Goal: Information Seeking & Learning: Learn about a topic

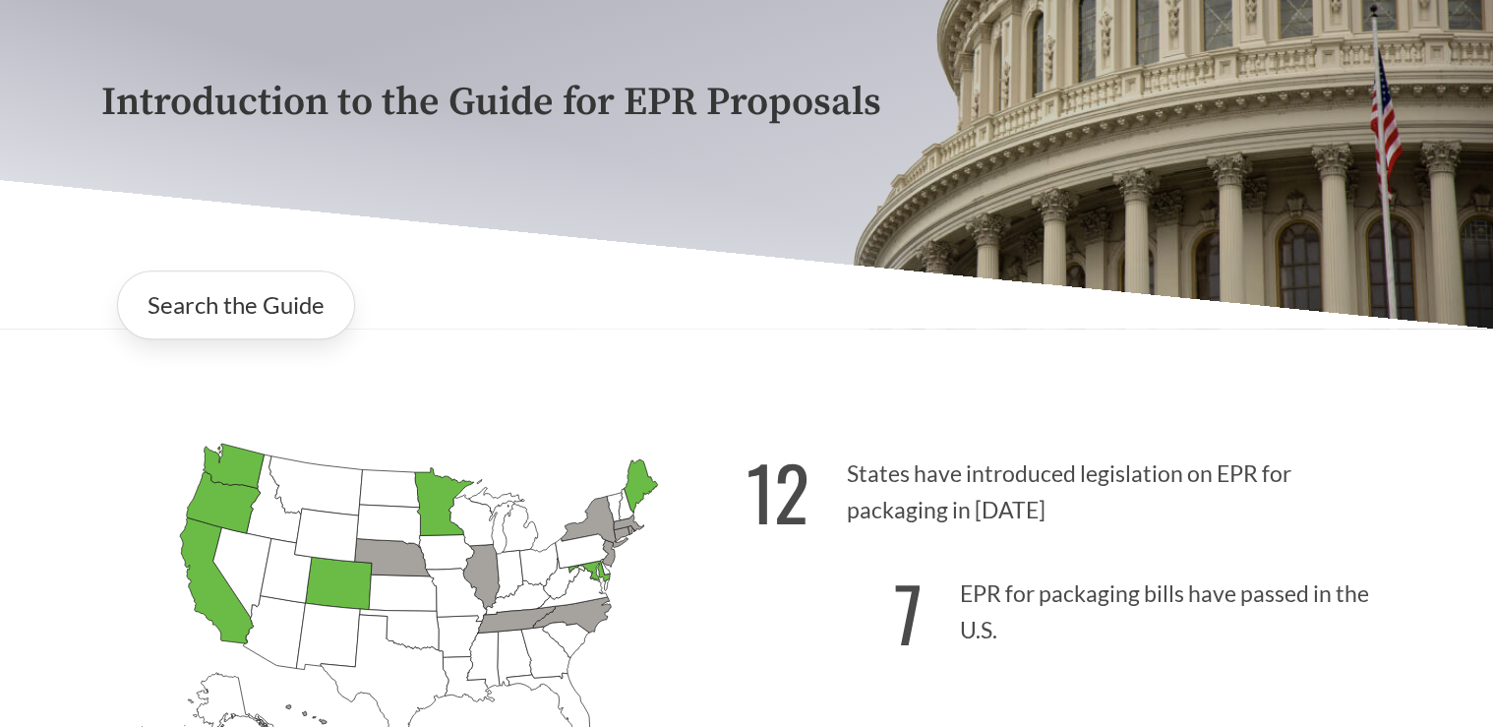
scroll to position [236, 0]
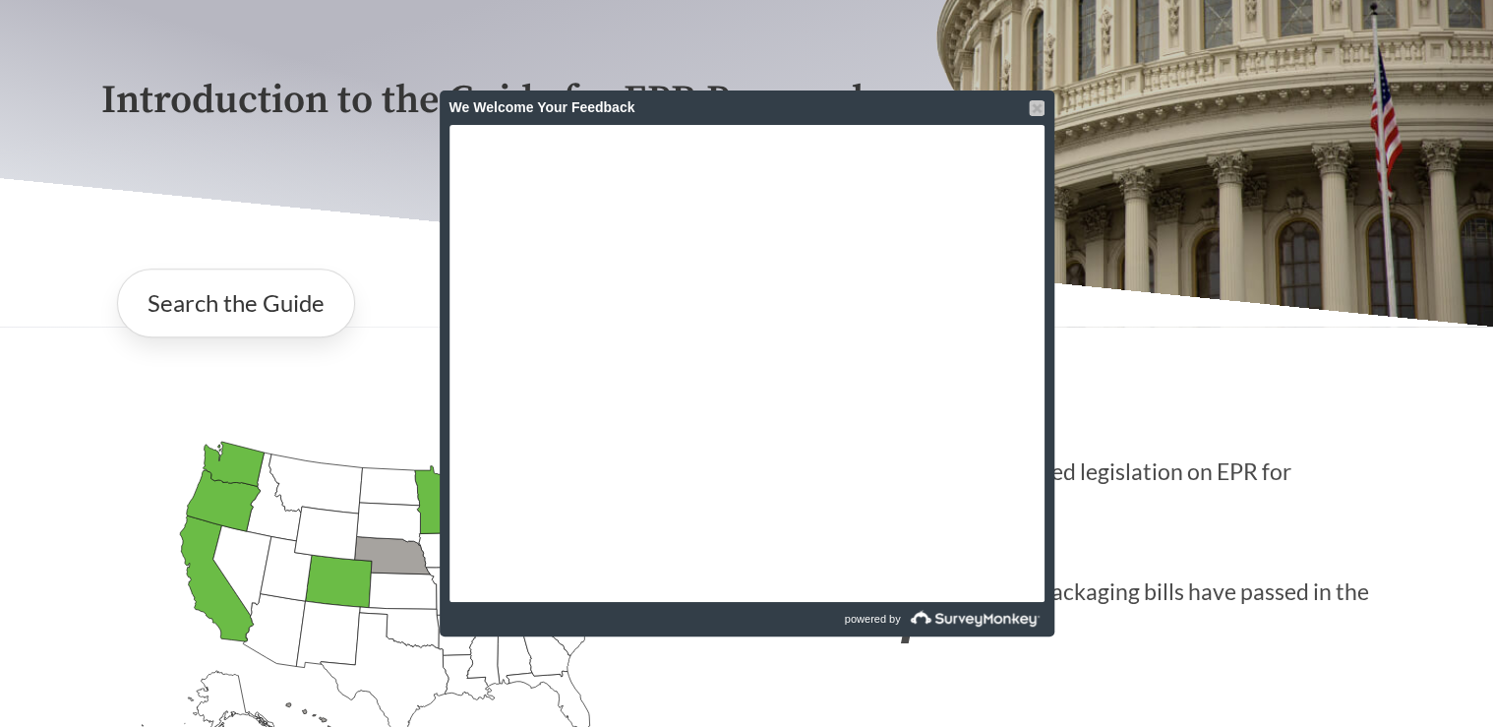
click at [1032, 110] on div at bounding box center [1037, 108] width 16 height 16
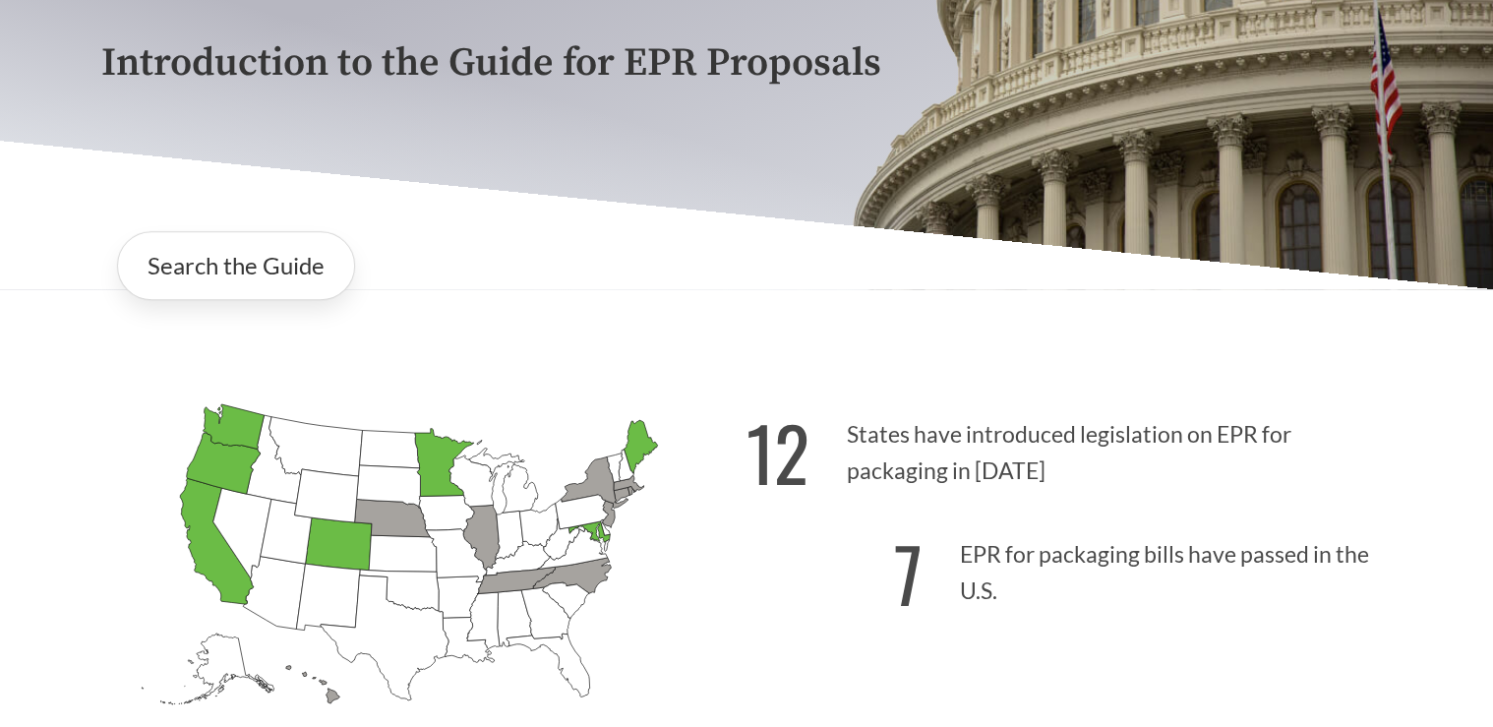
scroll to position [0, 0]
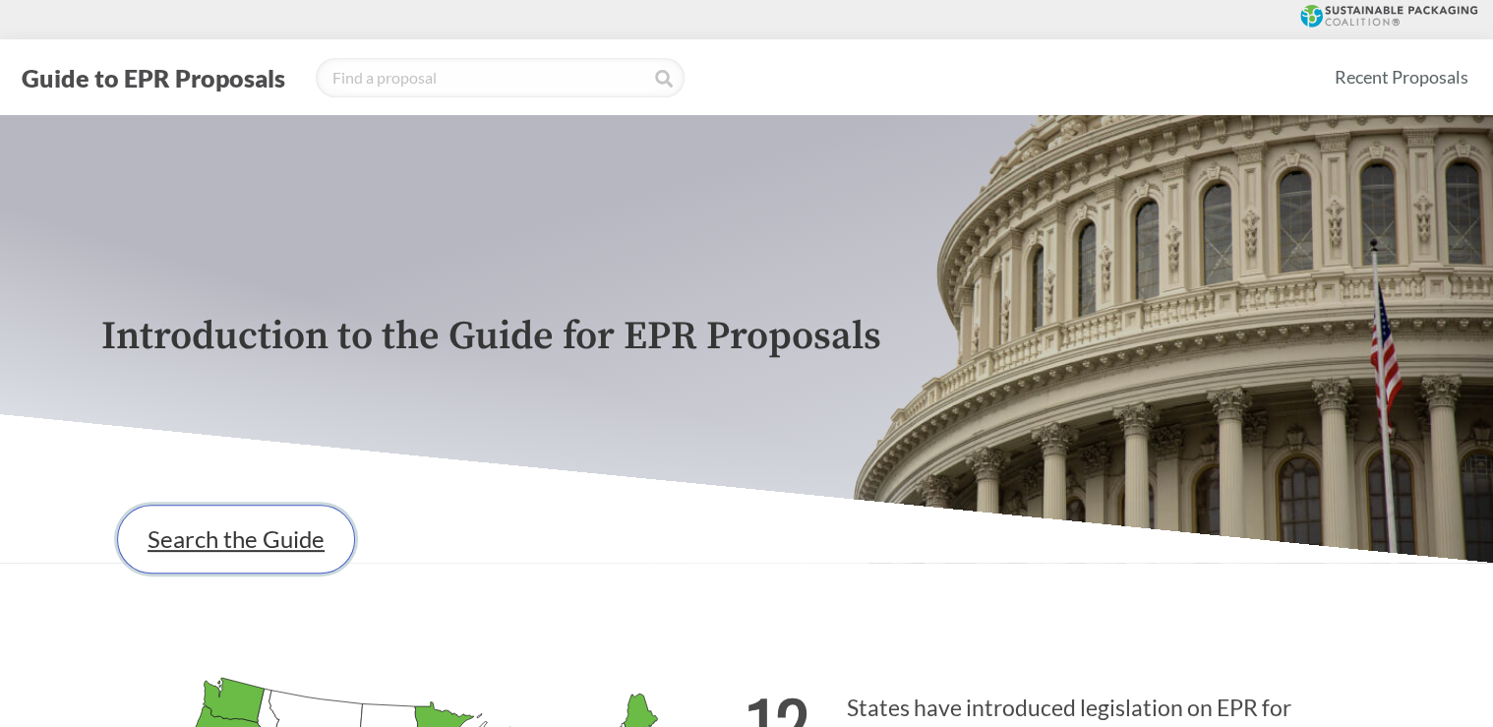
click at [230, 555] on link "Search the Guide" at bounding box center [236, 539] width 238 height 69
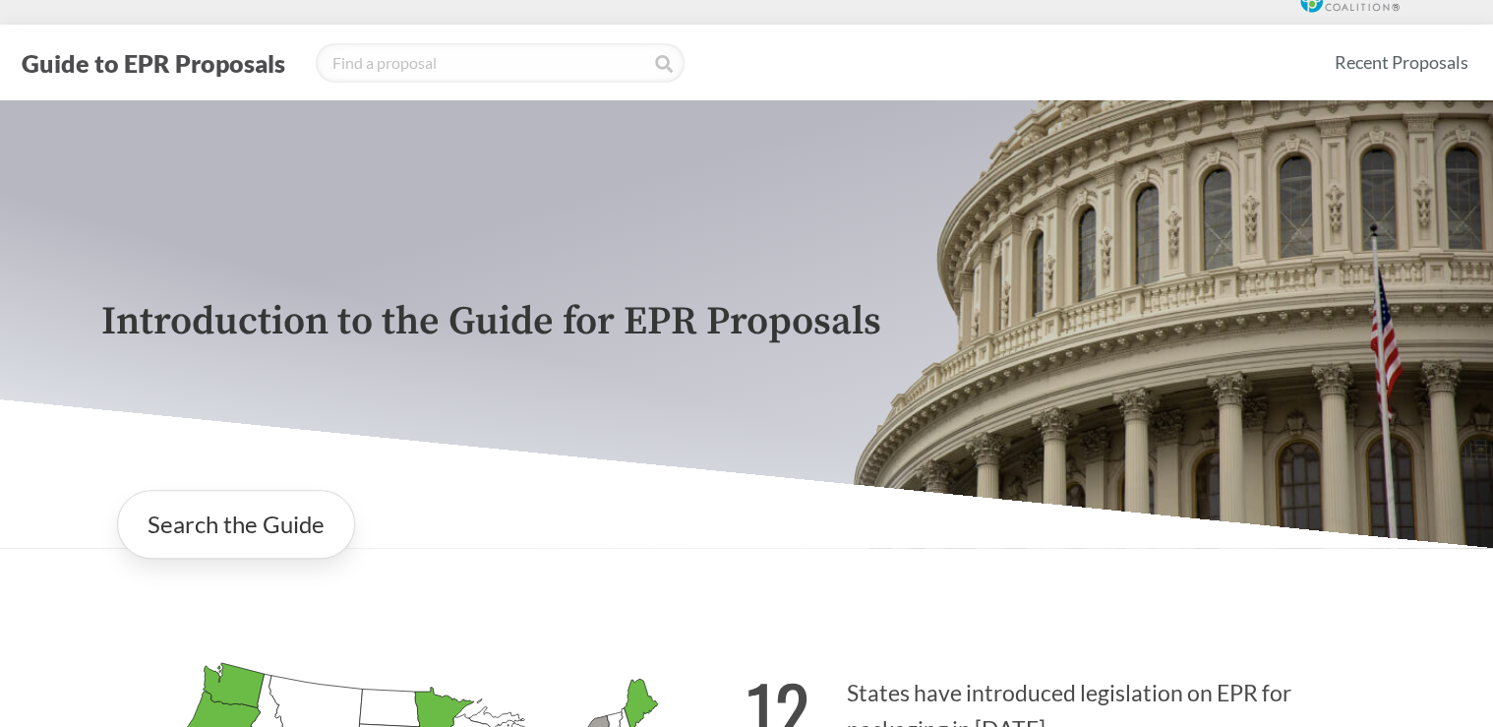
scroll to position [236, 0]
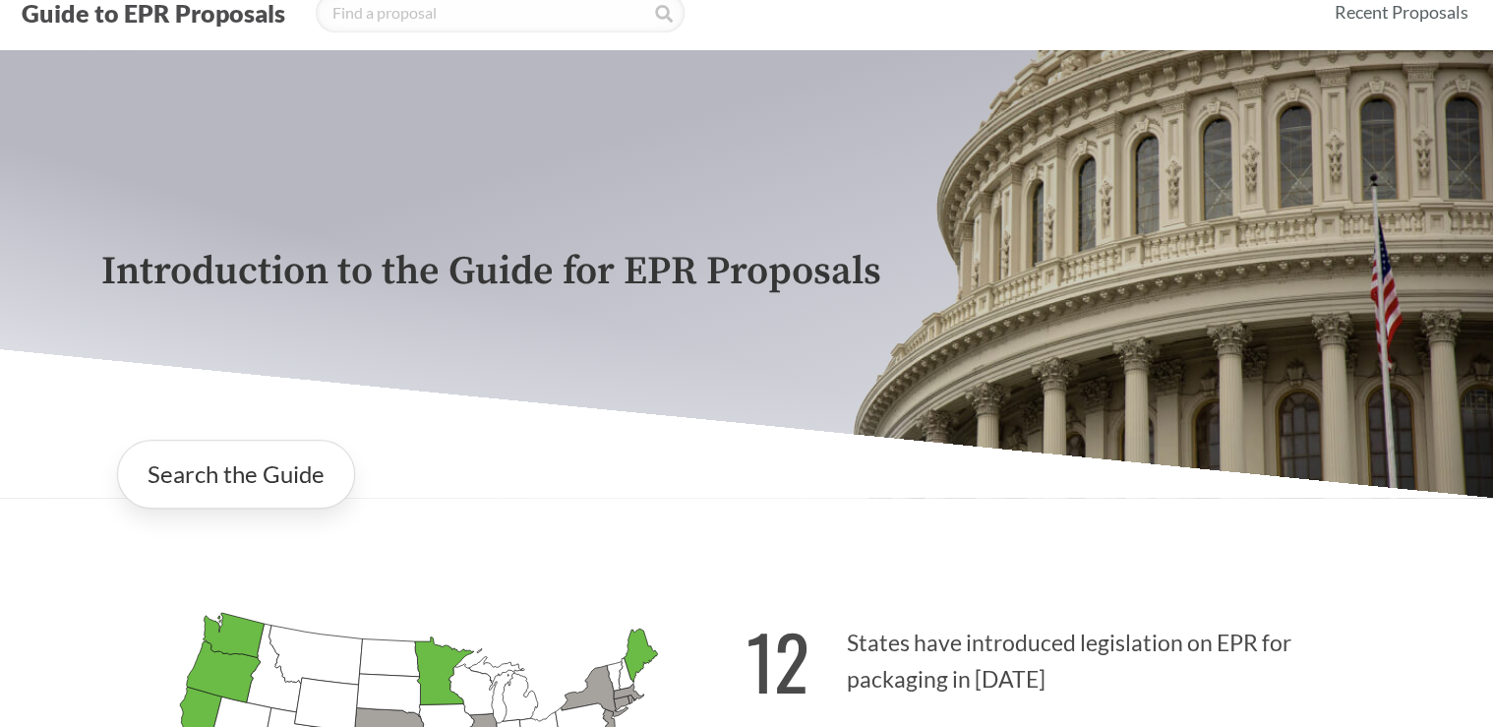
scroll to position [315, 0]
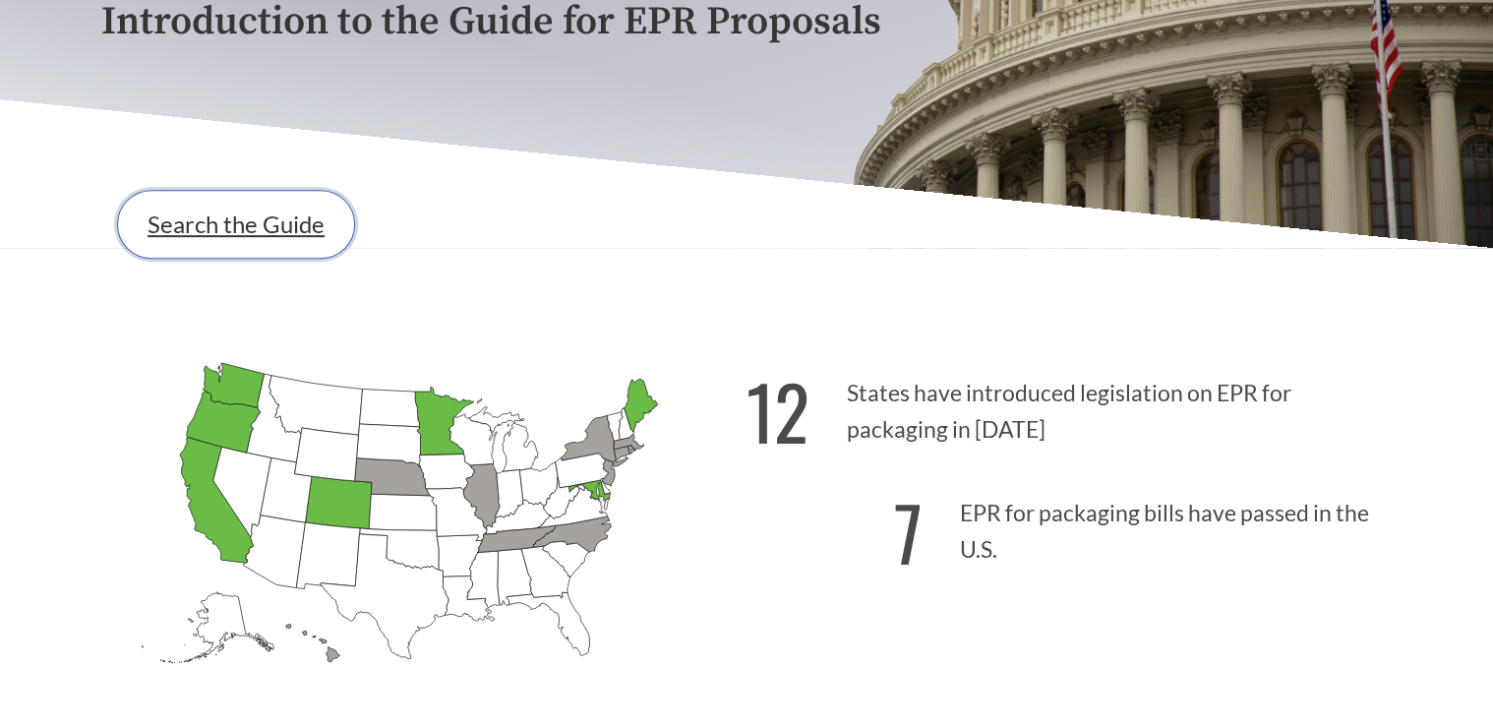
click at [248, 232] on link "Search the Guide" at bounding box center [236, 224] width 238 height 69
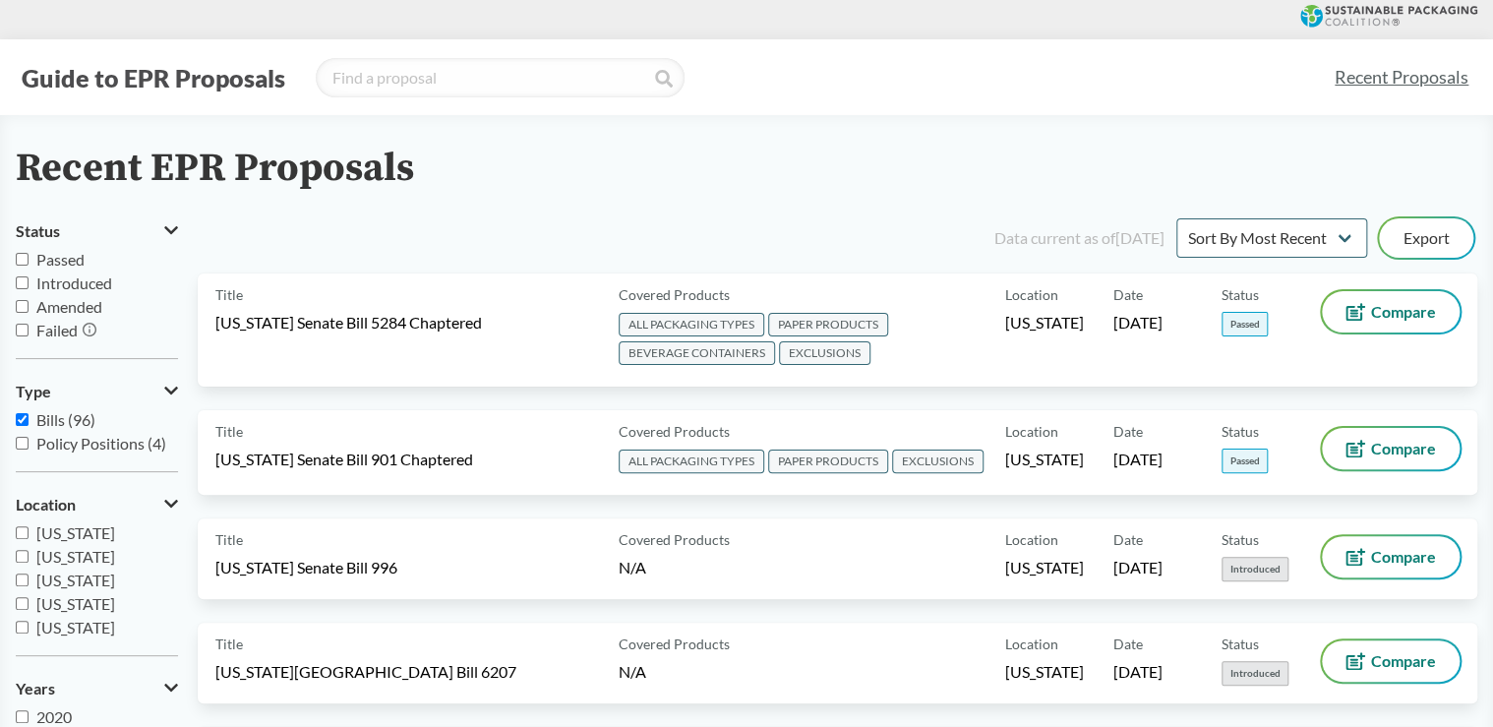
click at [25, 257] on input "Passed" at bounding box center [22, 259] width 13 height 13
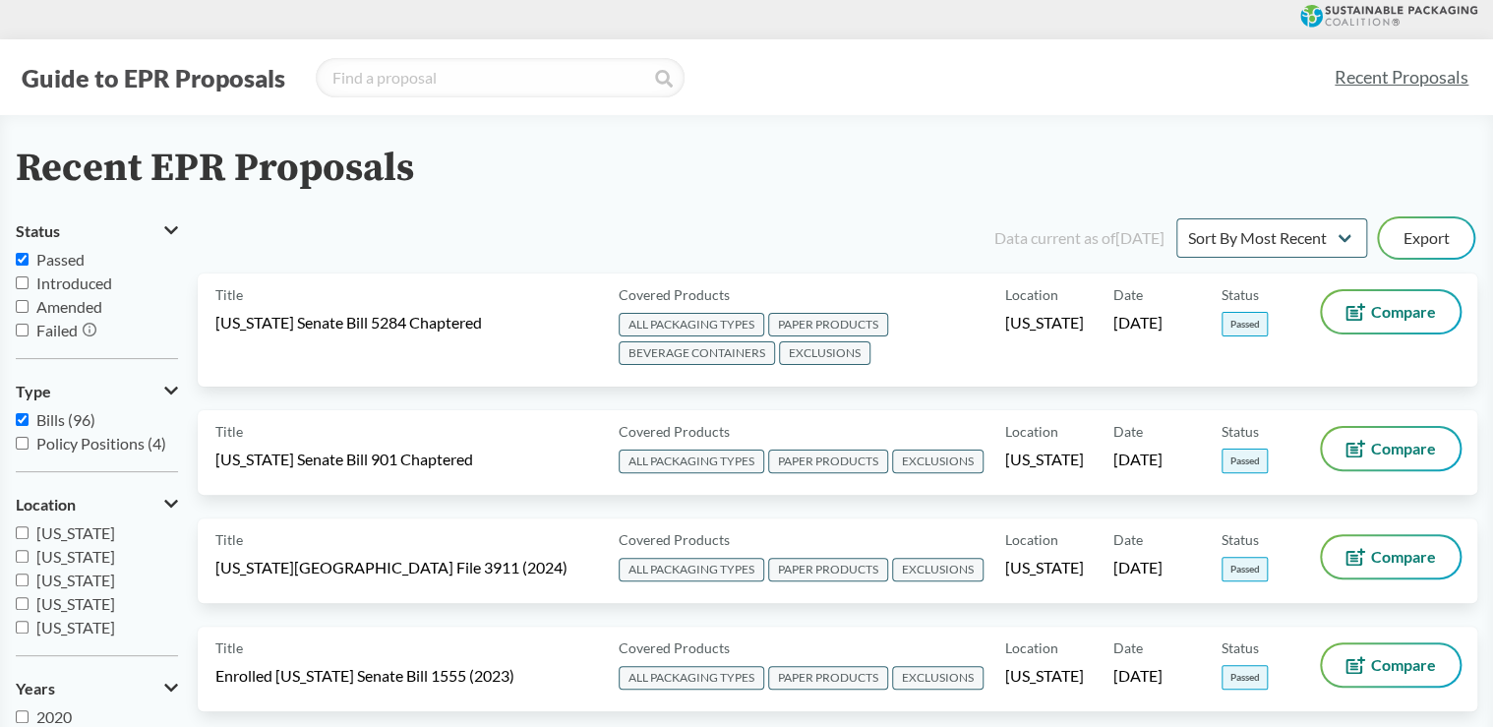
click at [23, 260] on input "Passed" at bounding box center [22, 259] width 13 height 13
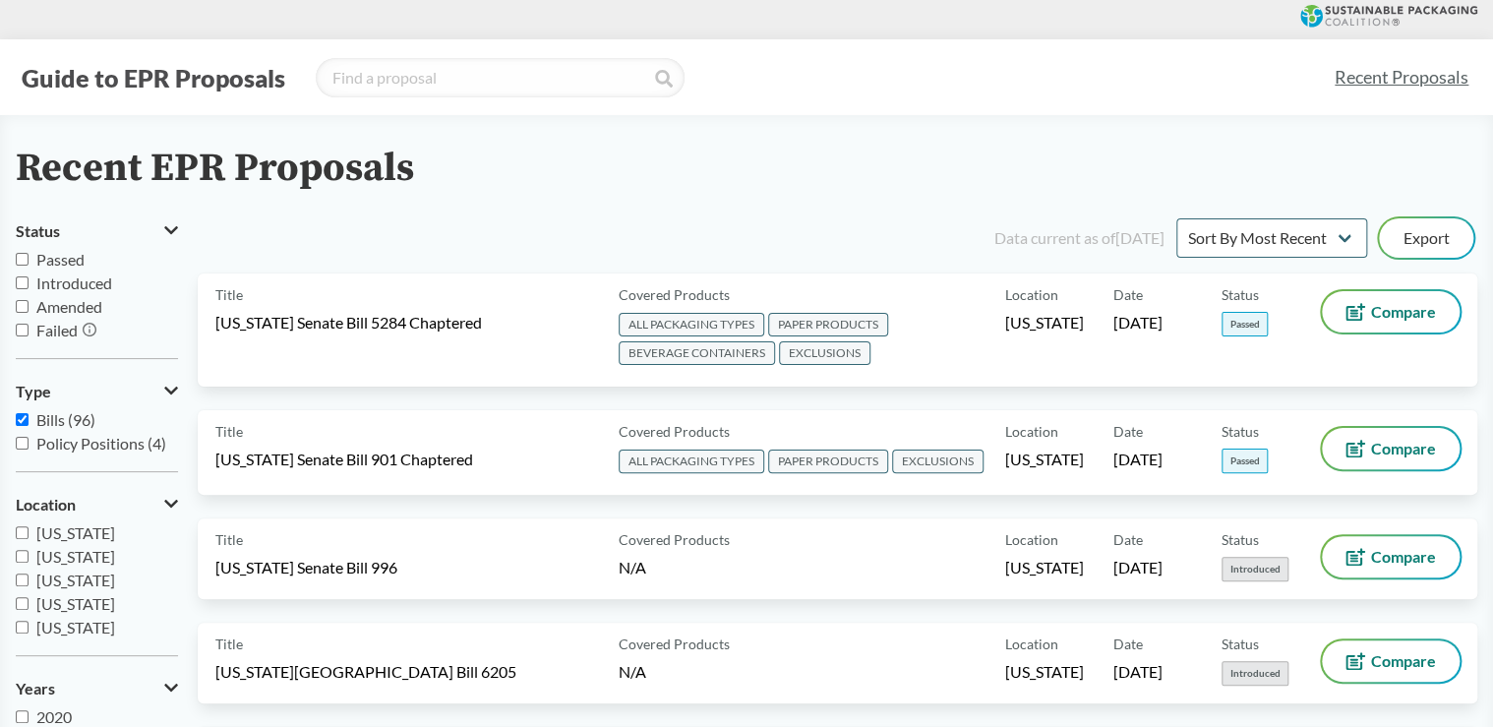
click at [19, 257] on input "Passed" at bounding box center [22, 259] width 13 height 13
checkbox input "true"
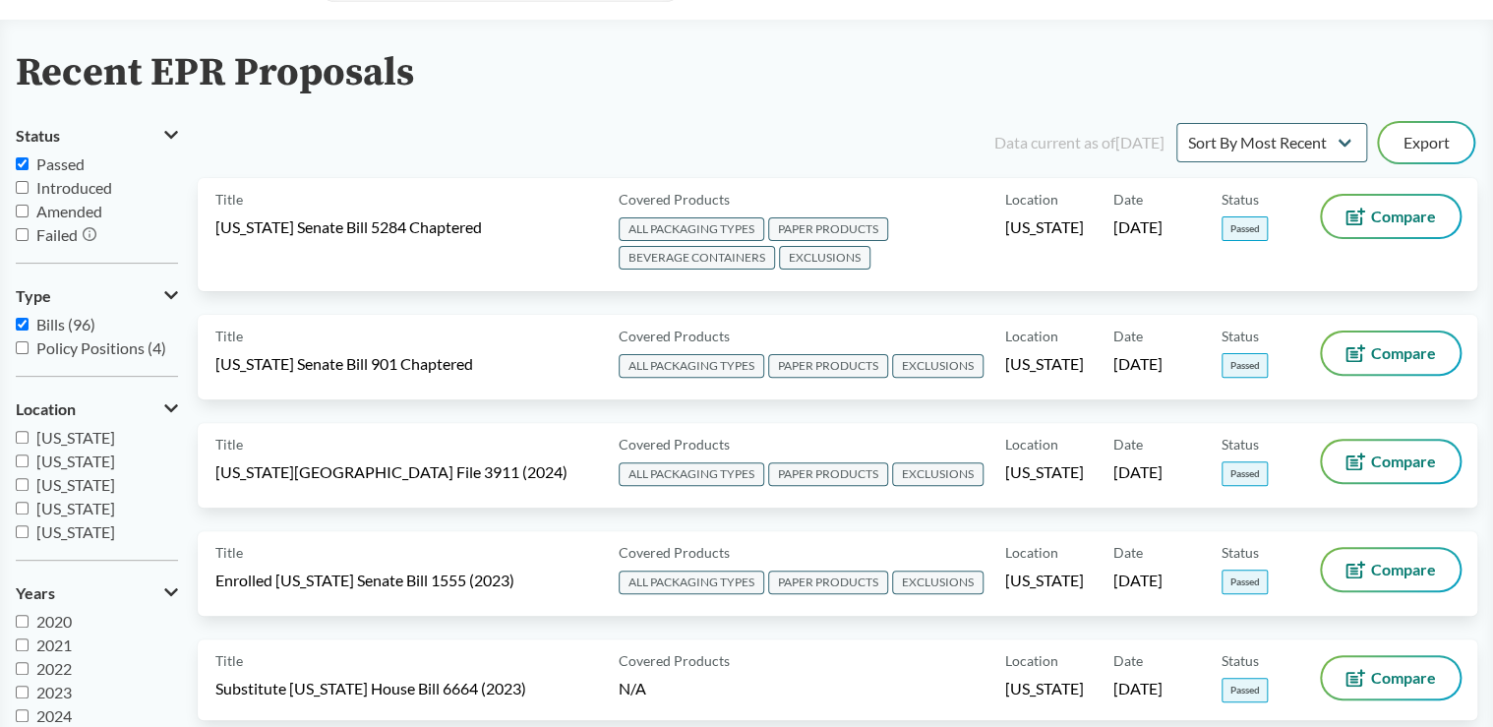
scroll to position [79, 0]
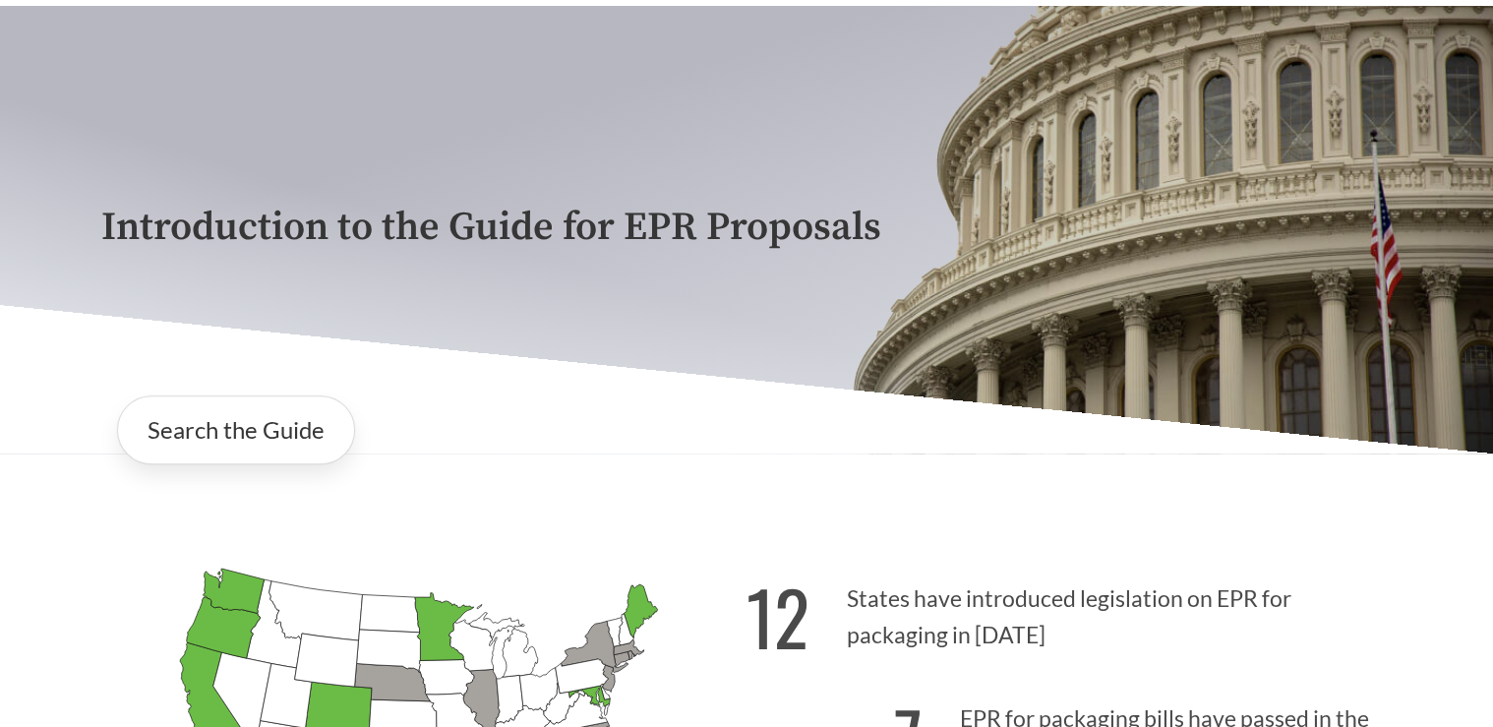
scroll to position [315, 0]
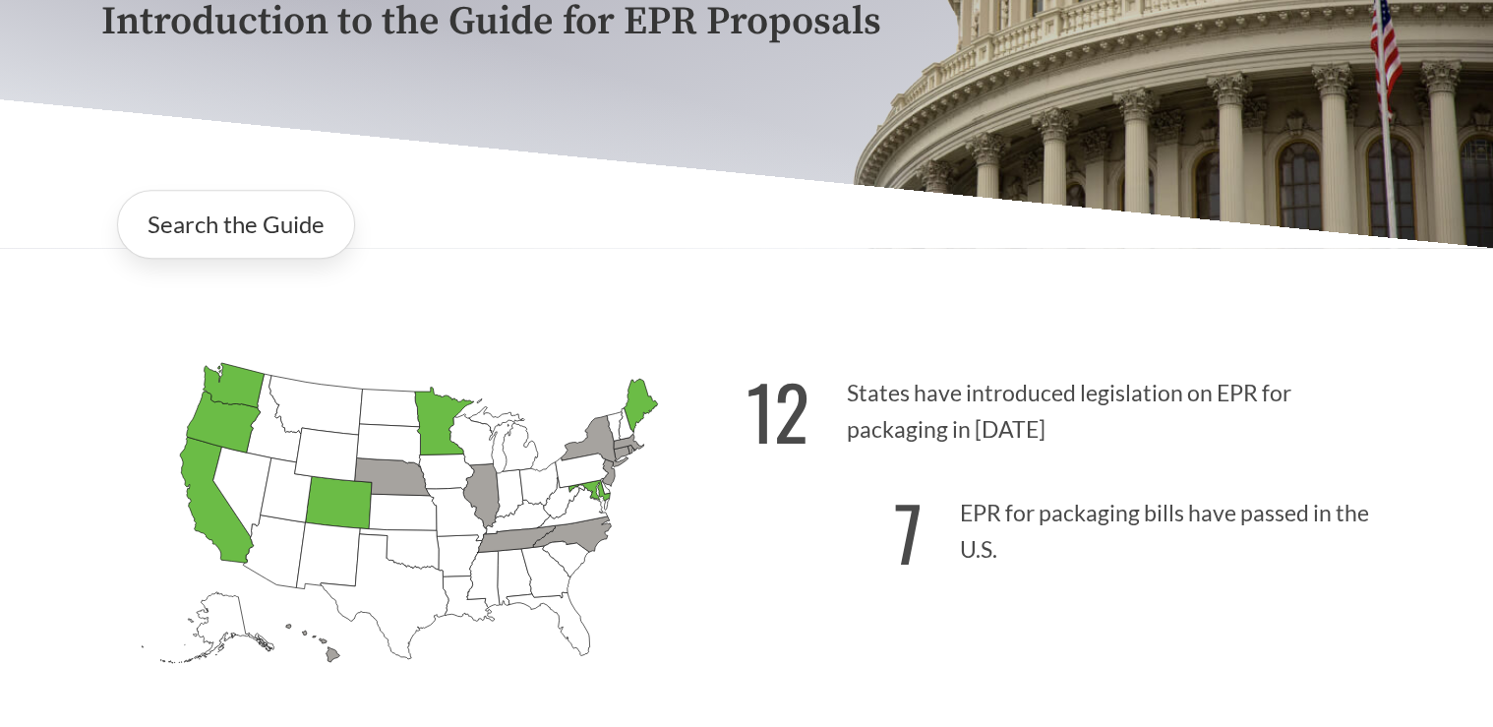
click at [480, 499] on icon "[US_STATE] Introduced: 2" at bounding box center [481, 495] width 36 height 65
drag, startPoint x: 1342, startPoint y: 0, endPoint x: 1121, endPoint y: 411, distance: 466.5
click at [1121, 411] on p "12 States have introduced legislation on EPR for packaging in [DATE]" at bounding box center [1069, 405] width 645 height 121
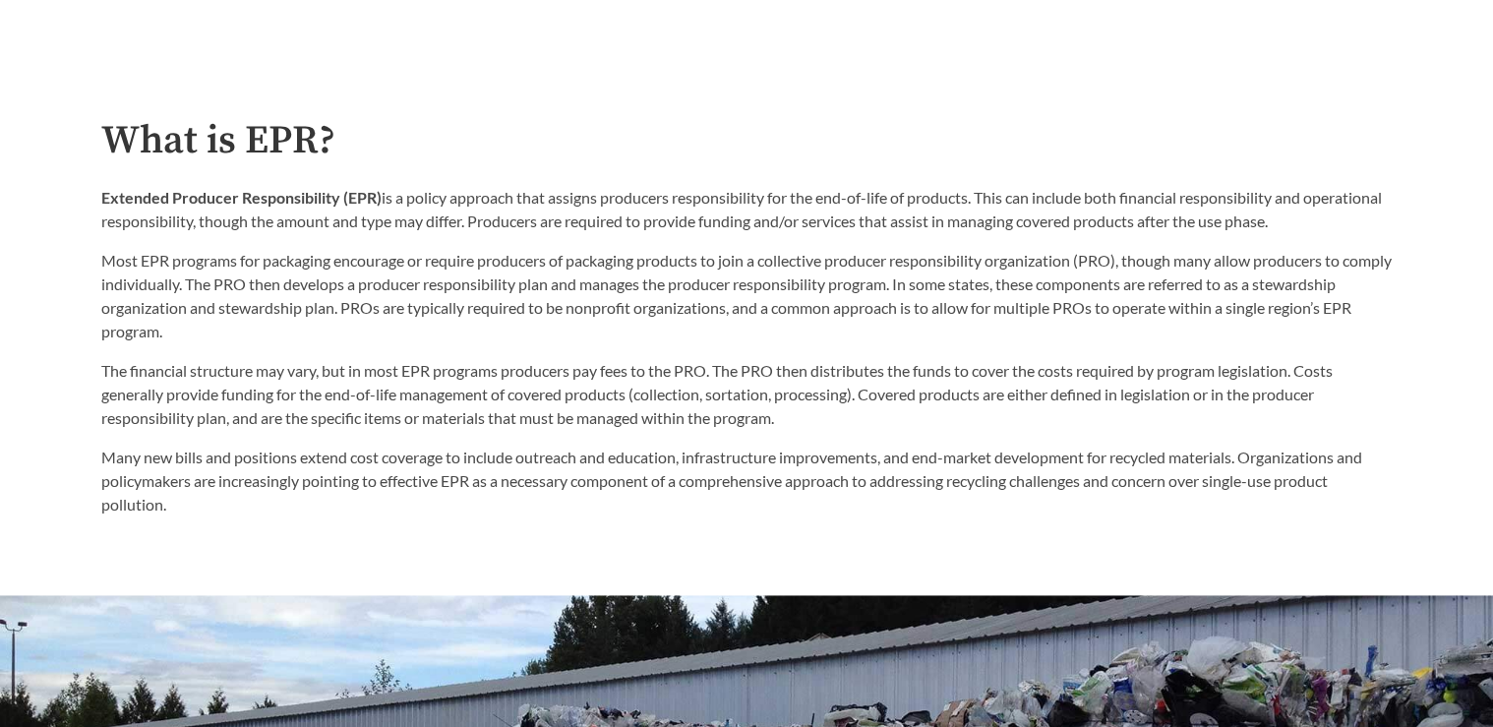
scroll to position [0, 0]
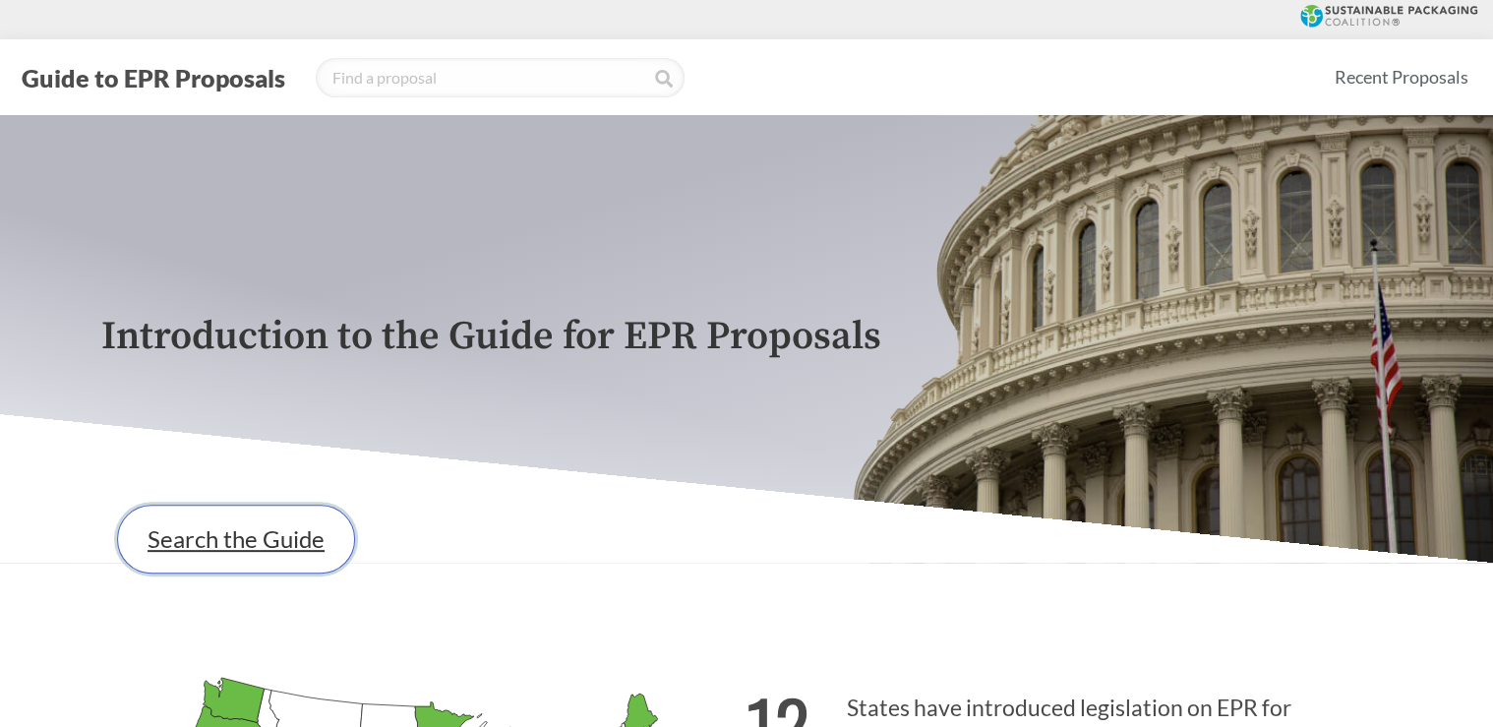
click at [177, 549] on link "Search the Guide" at bounding box center [236, 539] width 238 height 69
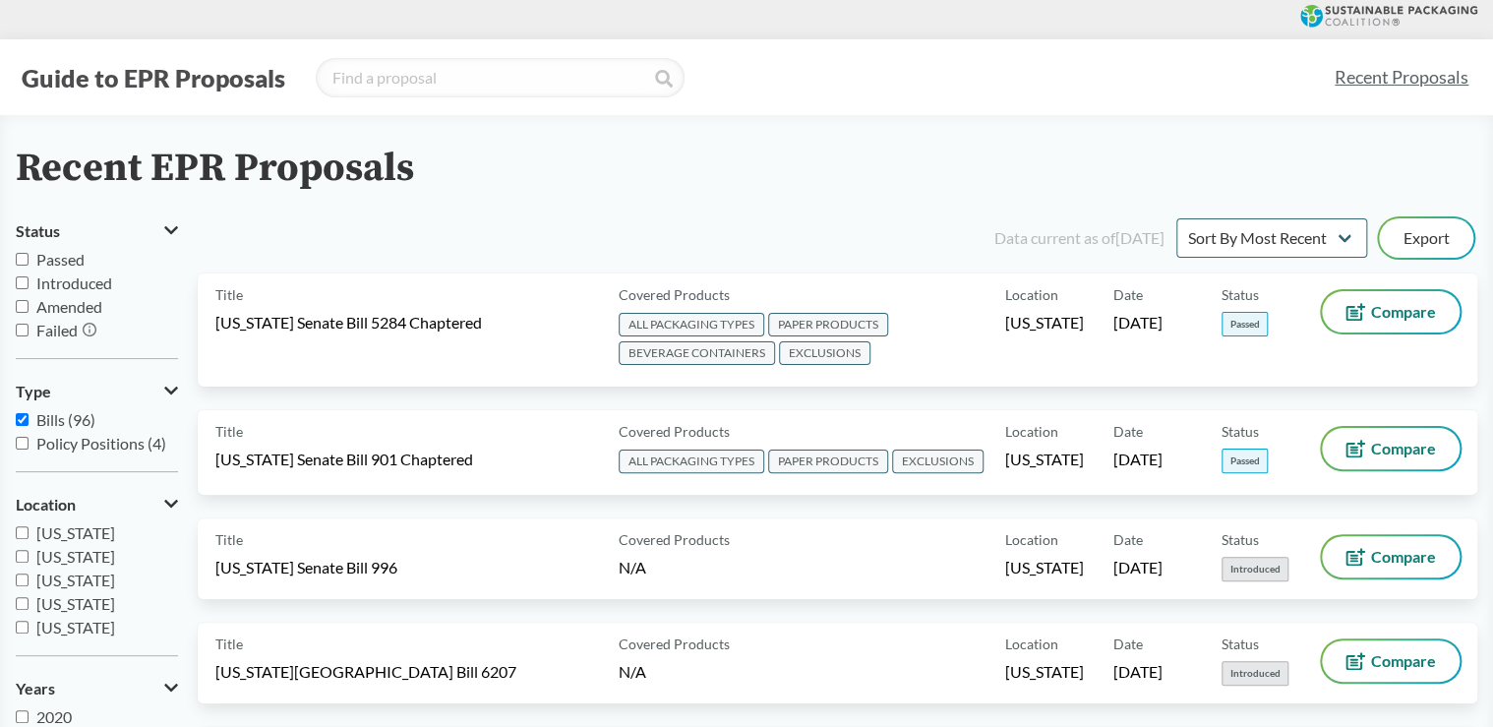
click at [20, 260] on input "Passed" at bounding box center [22, 259] width 13 height 13
checkbox input "true"
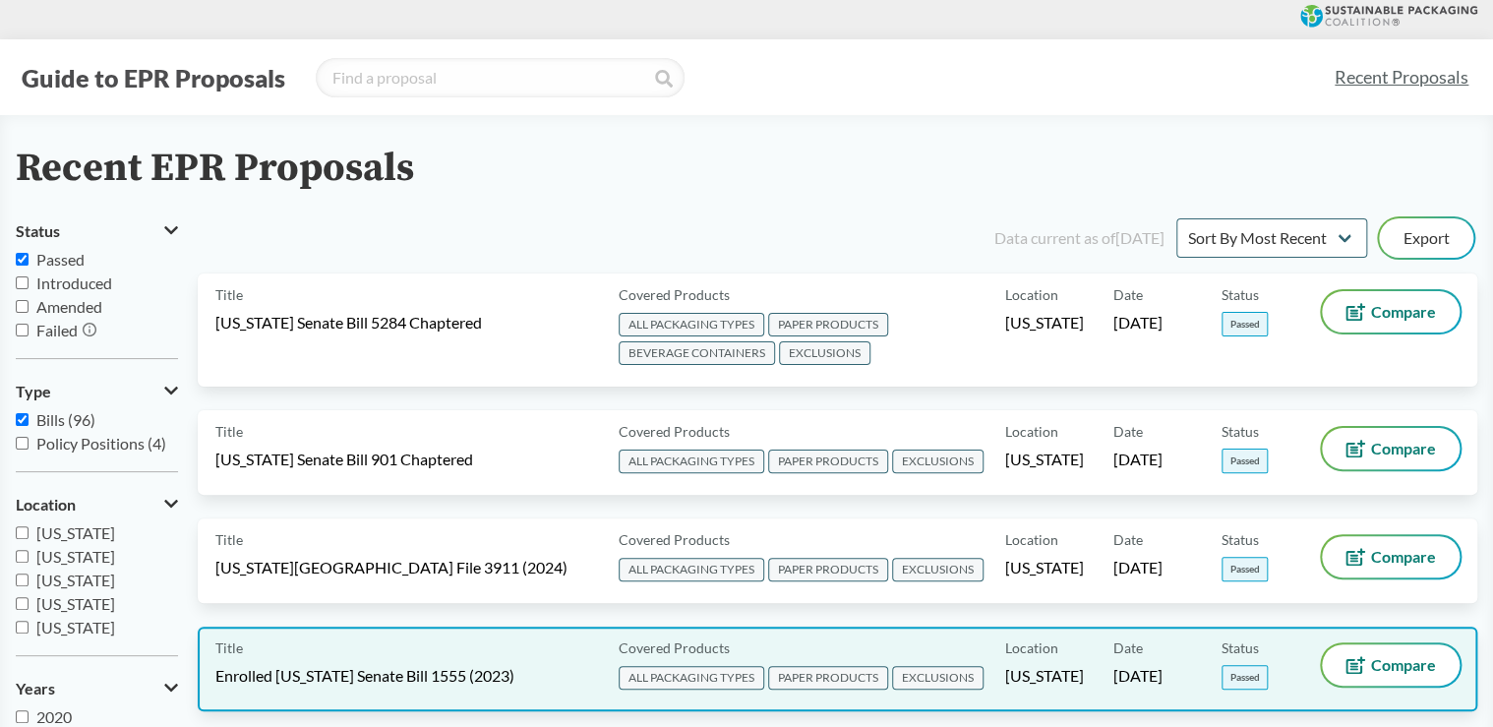
click at [1163, 677] on span "[DATE]" at bounding box center [1137, 676] width 49 height 22
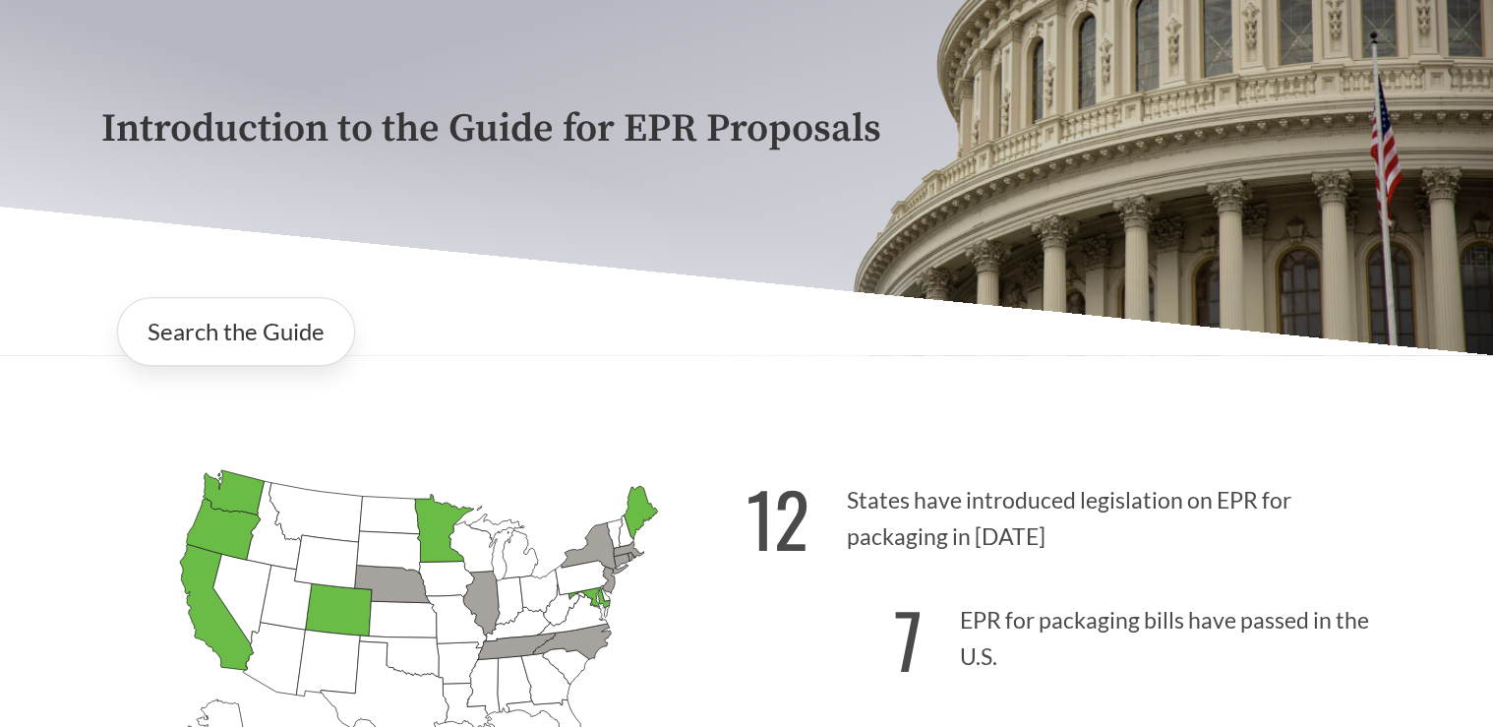
scroll to position [393, 0]
